Goal: Task Accomplishment & Management: Manage account settings

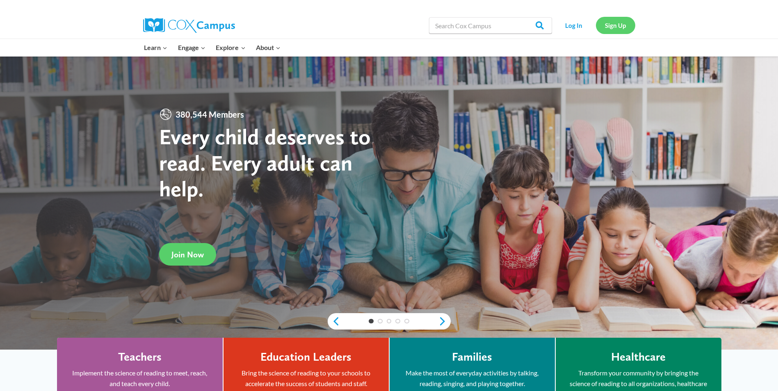
click at [613, 27] on link "Sign Up" at bounding box center [615, 25] width 39 height 17
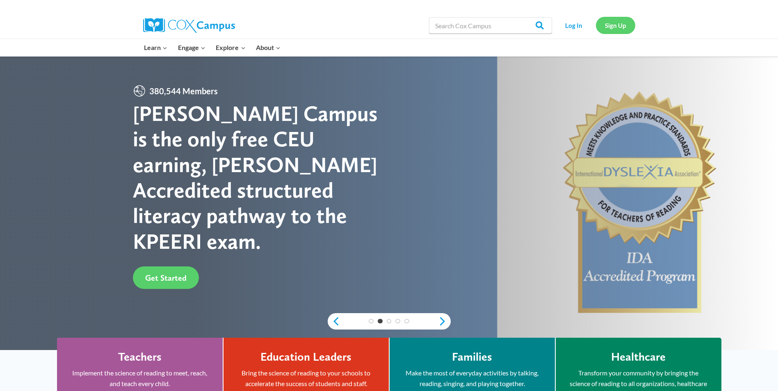
click at [619, 27] on link "Sign Up" at bounding box center [615, 25] width 39 height 17
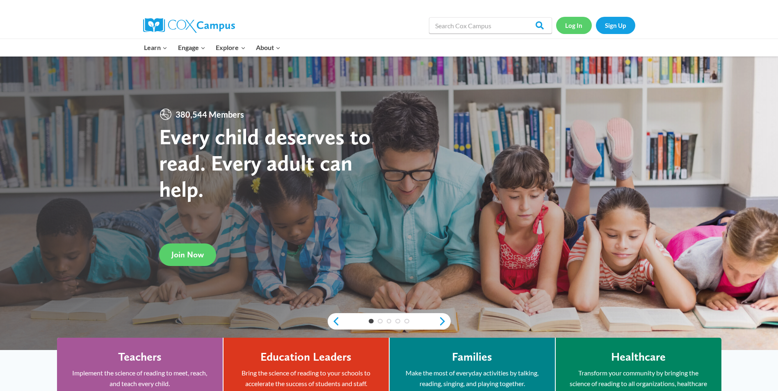
click at [569, 28] on link "Log In" at bounding box center [574, 25] width 36 height 17
